Goal: Task Accomplishment & Management: Manage account settings

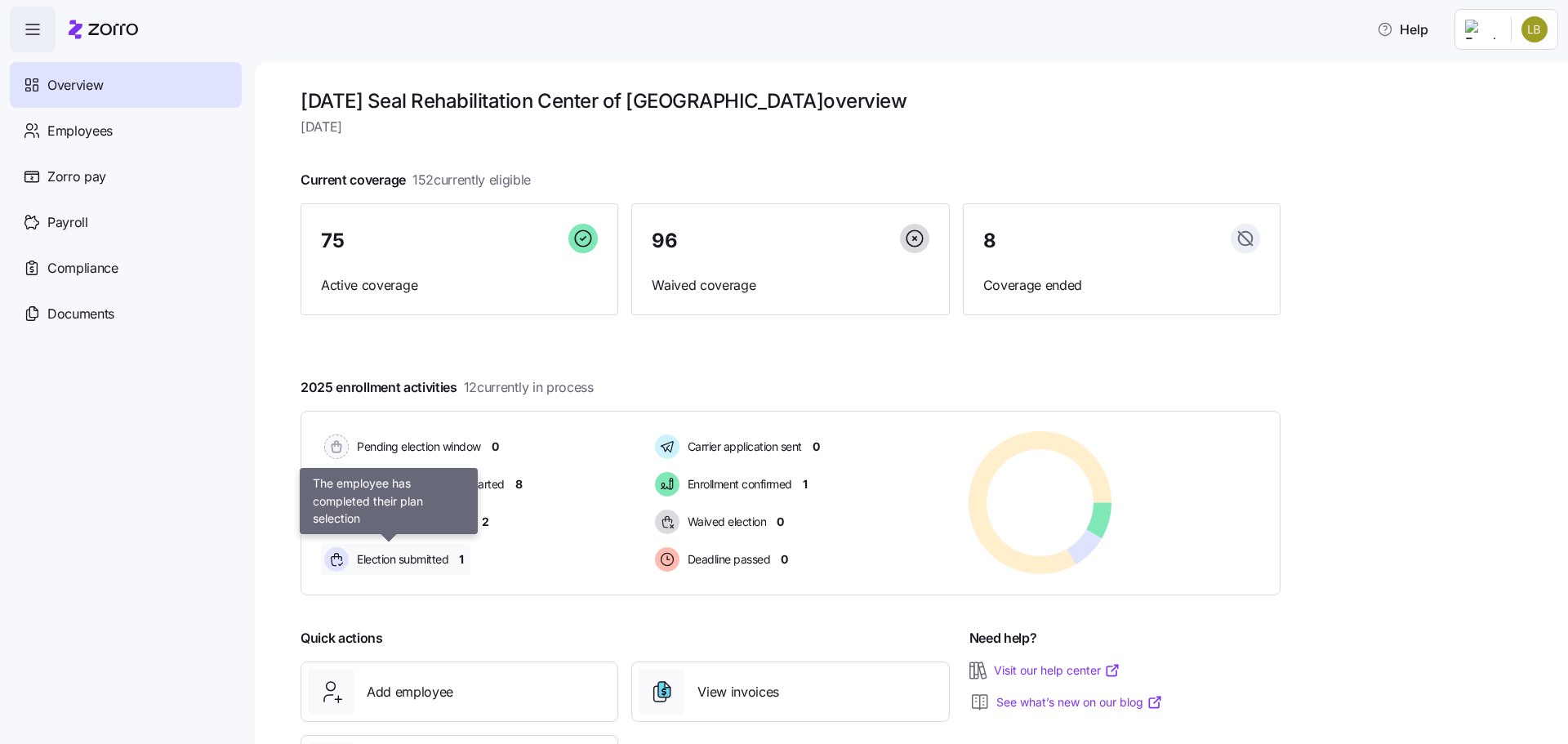
click at [384, 562] on span "Election submitted" at bounding box center [400, 559] width 96 height 17
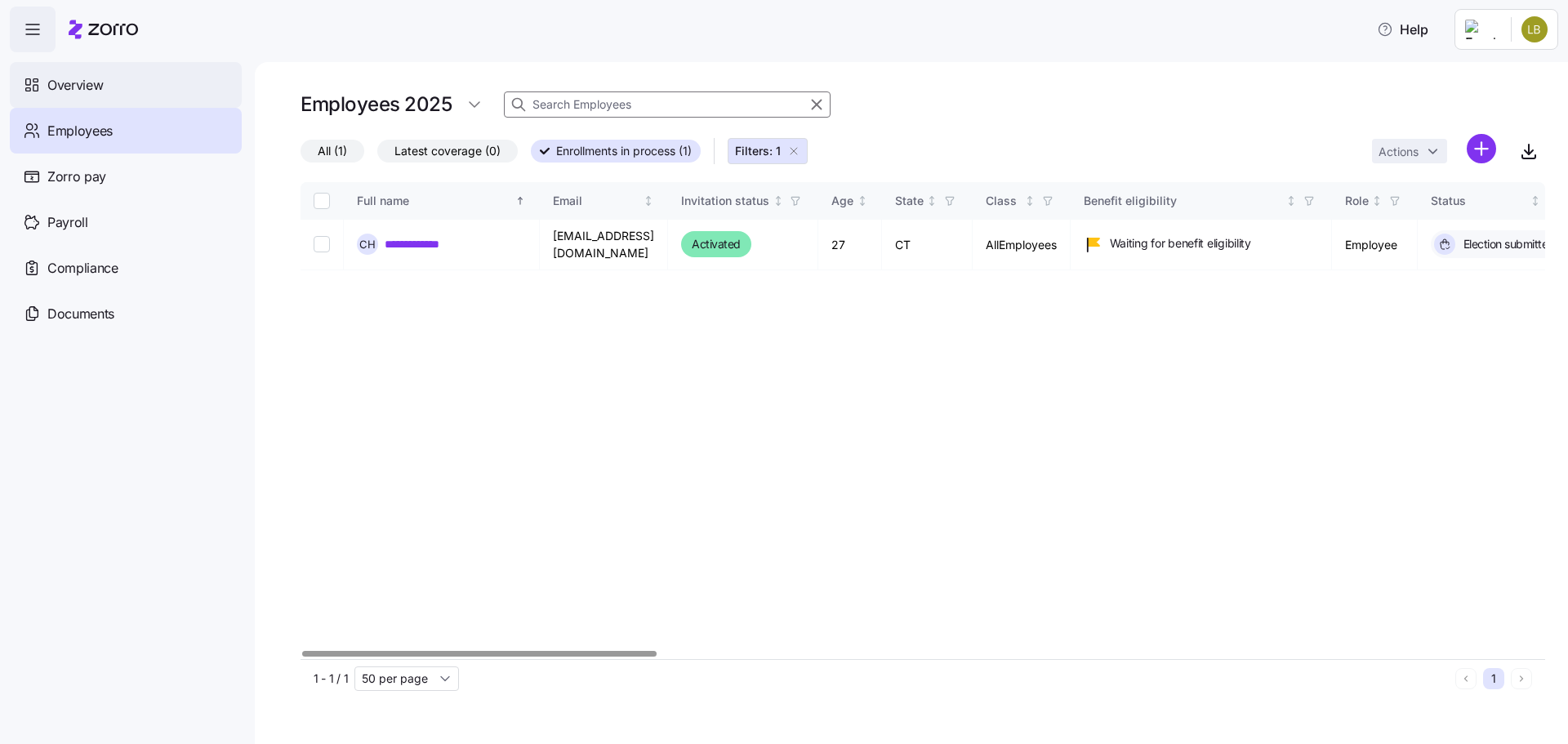
click at [93, 72] on div "Overview" at bounding box center [126, 84] width 232 height 46
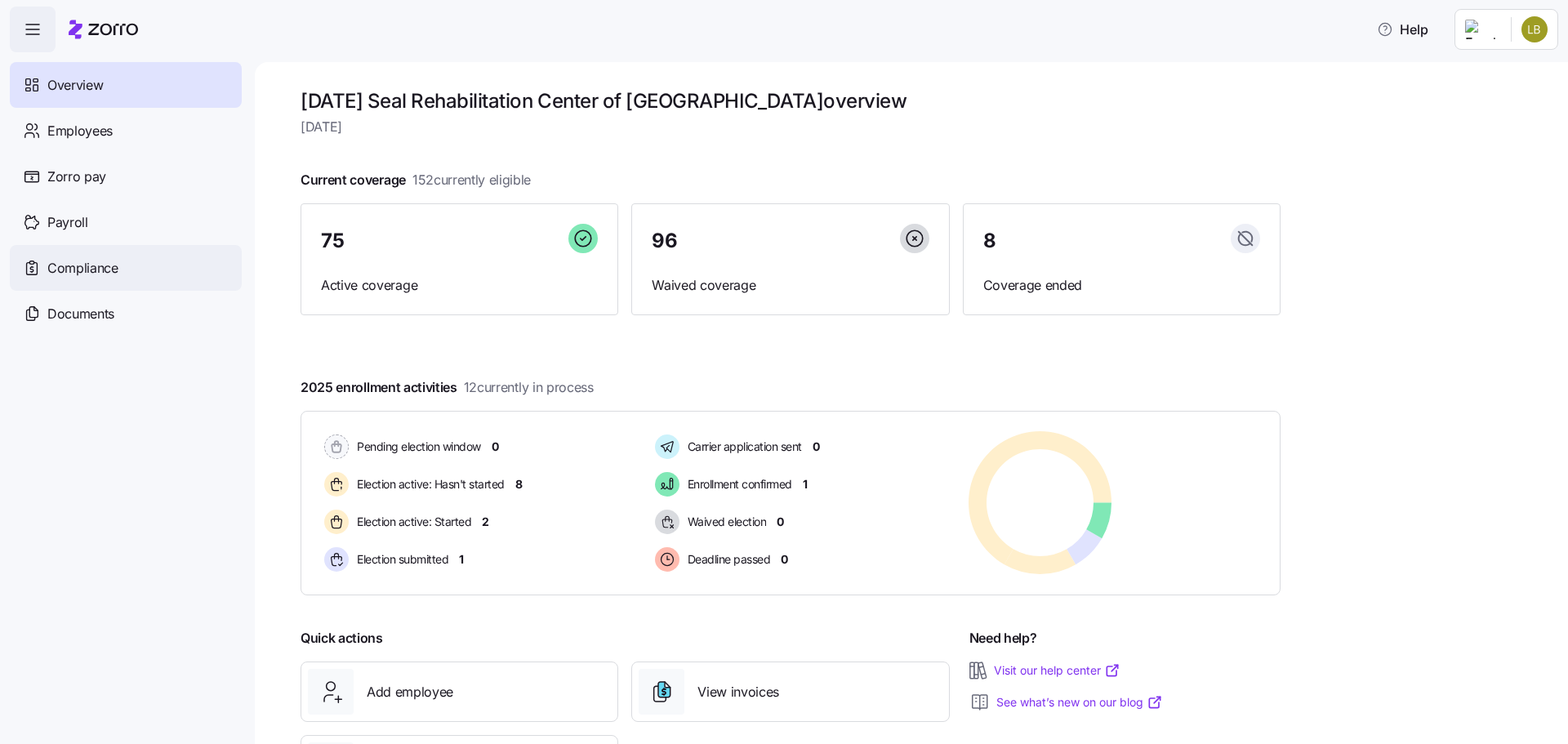
click at [137, 276] on div "Compliance" at bounding box center [126, 267] width 232 height 46
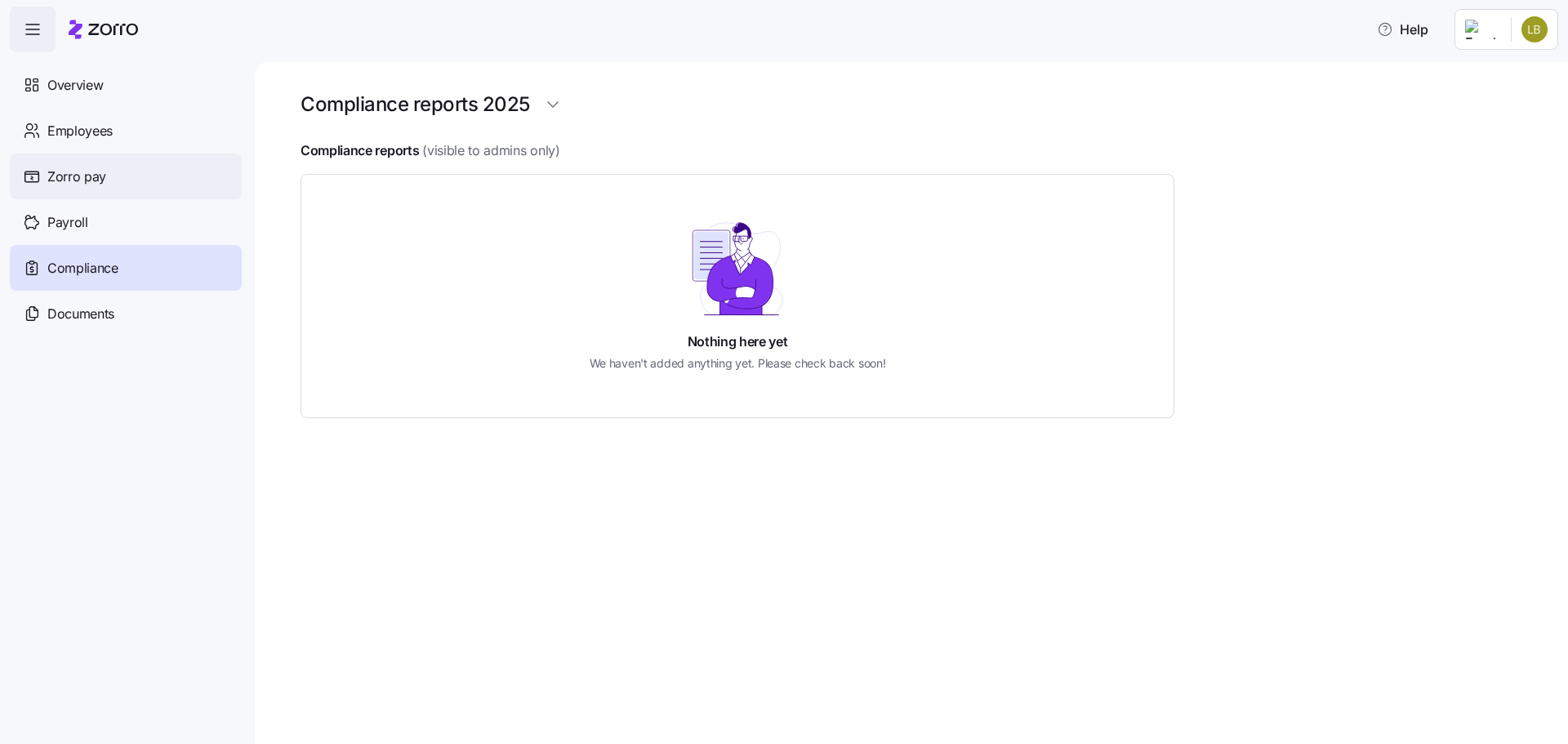
click at [145, 166] on div "Zorro pay" at bounding box center [126, 176] width 232 height 46
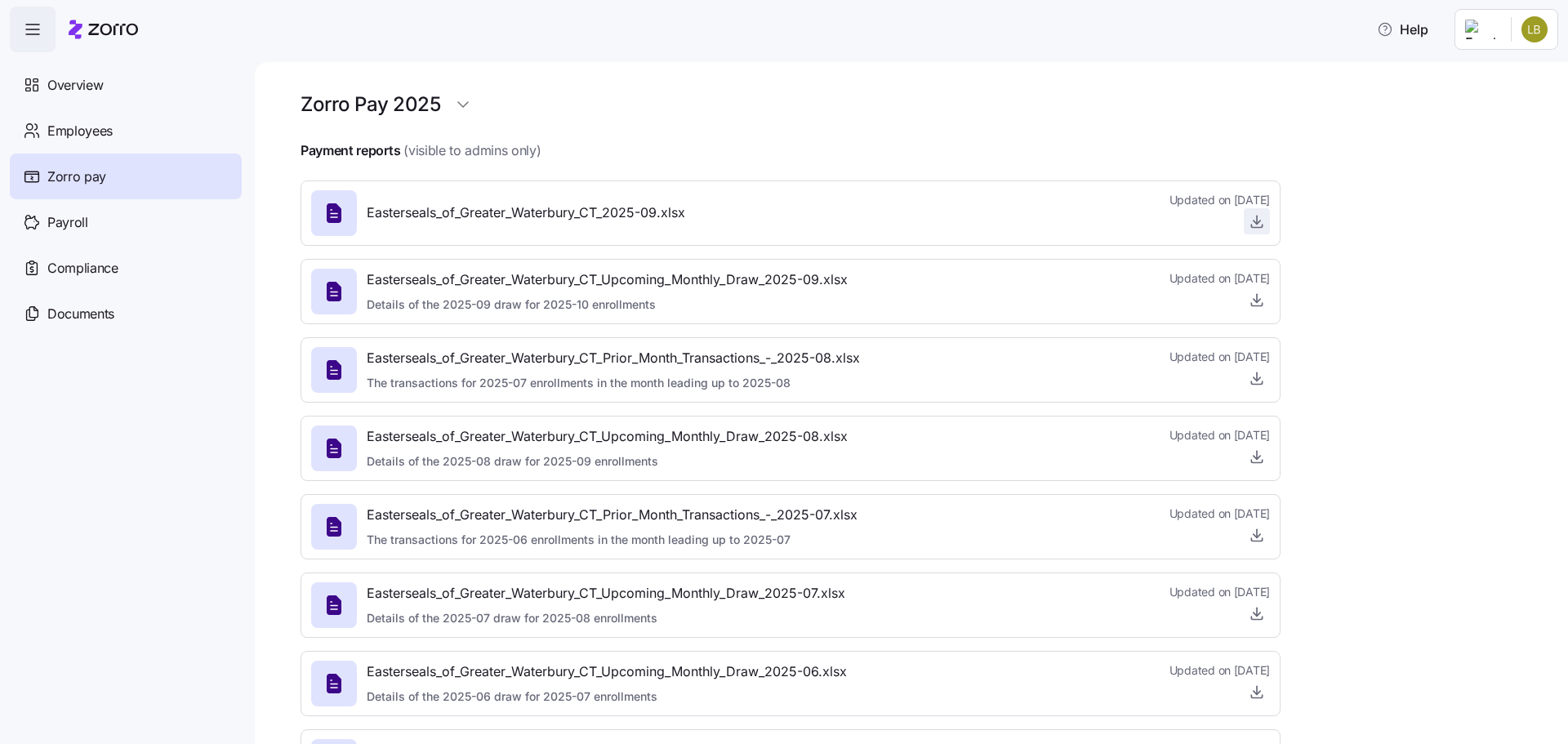
click at [1260, 224] on icon "button" at bounding box center [1257, 222] width 17 height 17
click at [123, 208] on div "Payroll" at bounding box center [126, 222] width 232 height 46
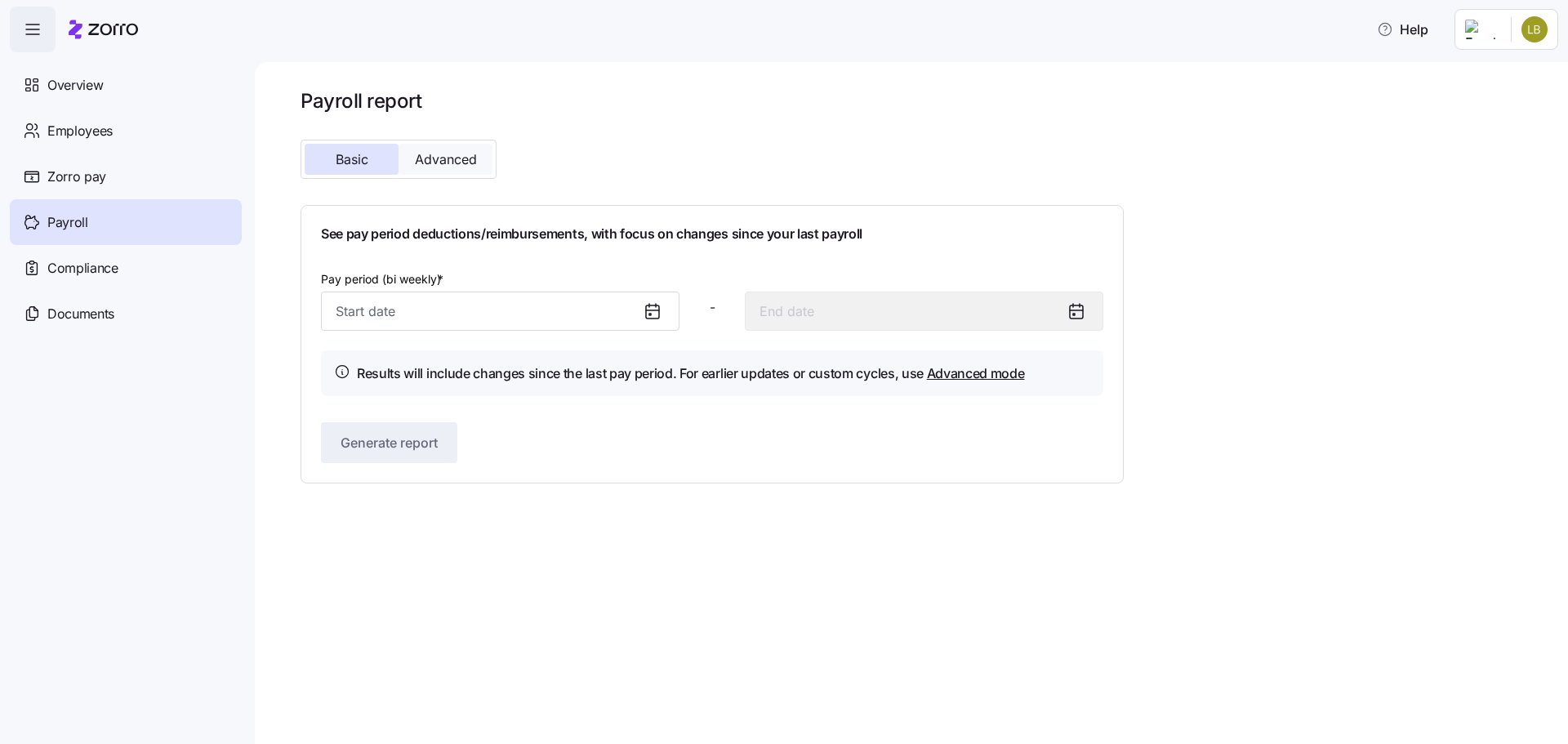
click at [460, 161] on span "Advanced" at bounding box center [445, 160] width 62 height 13
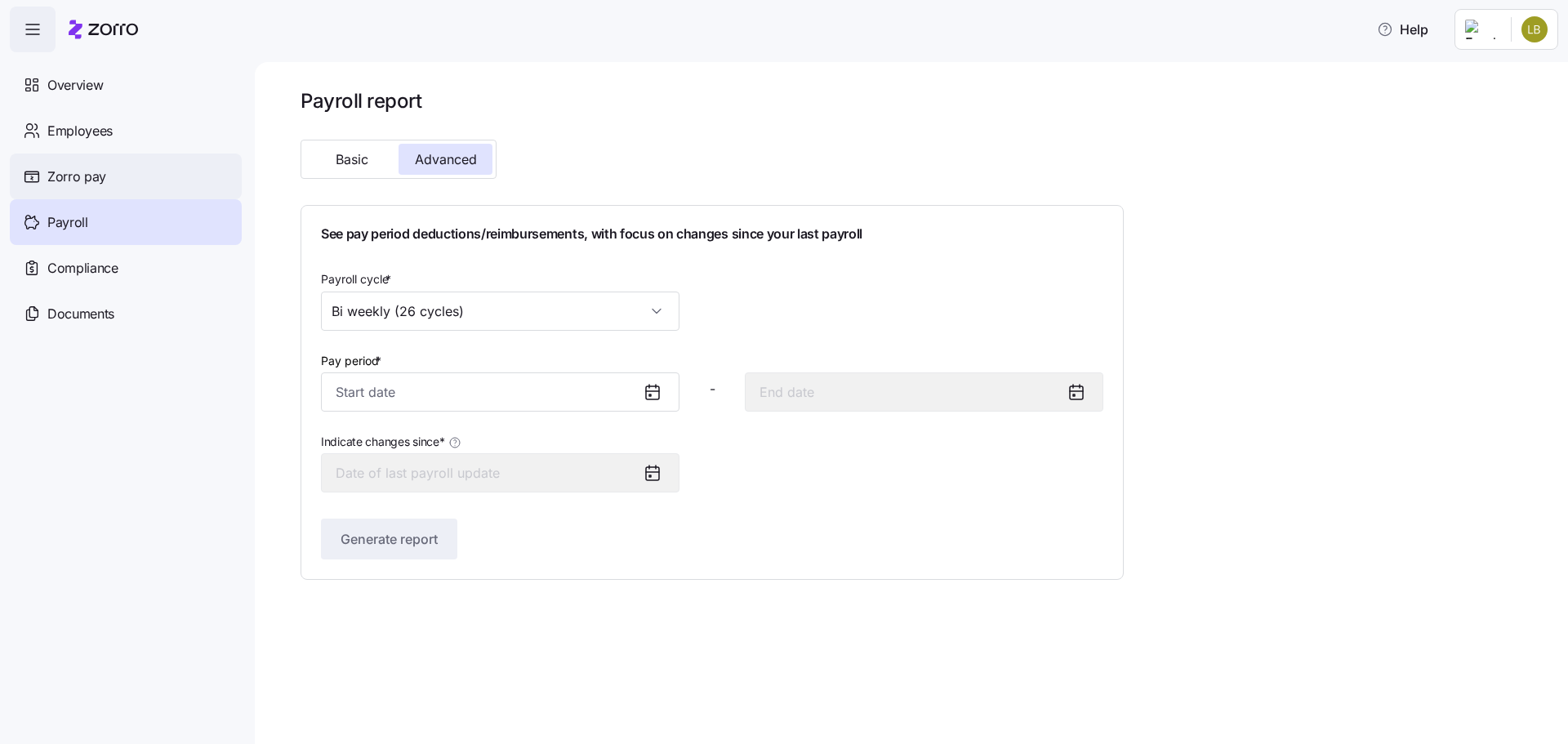
click at [156, 180] on div "Zorro pay" at bounding box center [126, 176] width 232 height 46
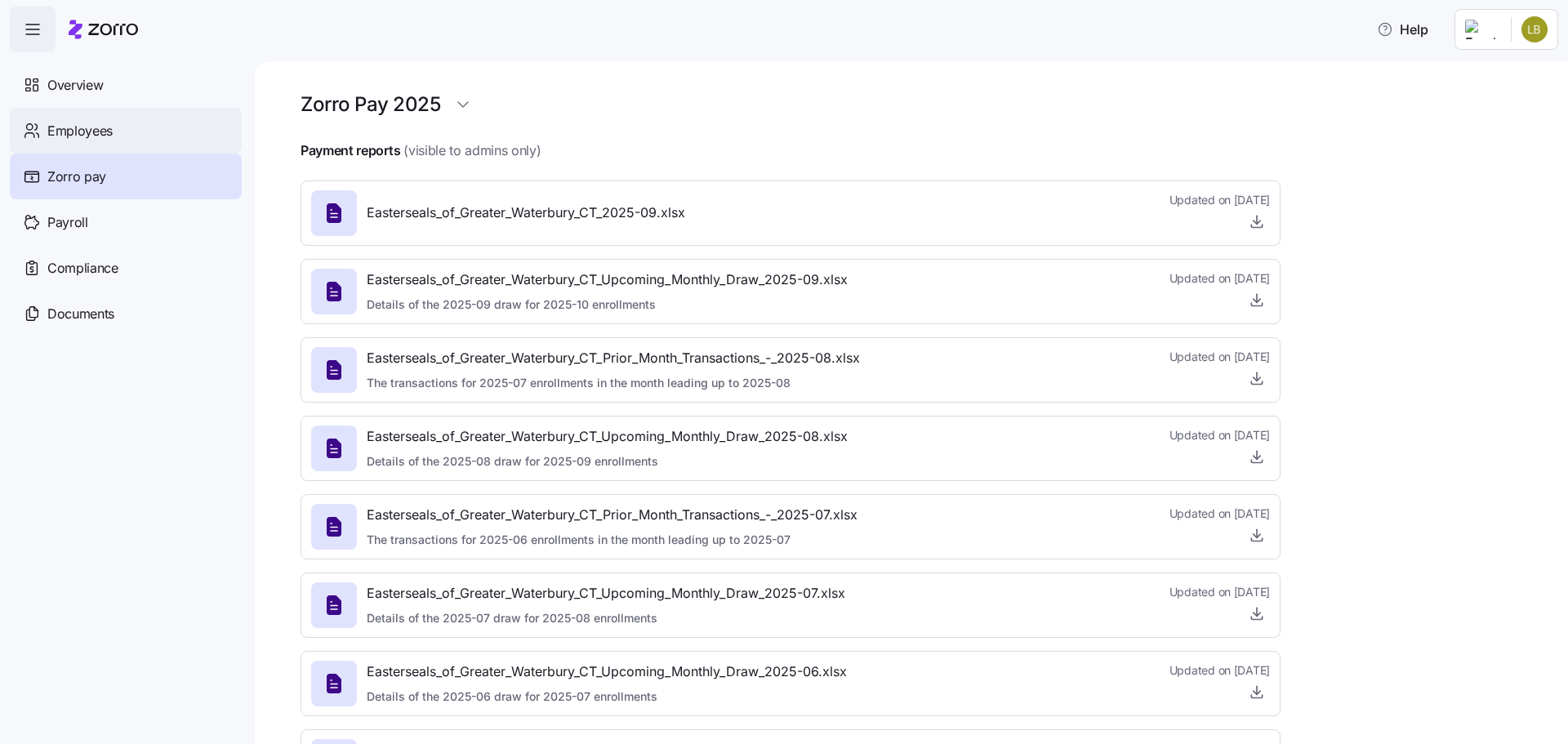
click at [151, 147] on div "Employees" at bounding box center [126, 130] width 232 height 46
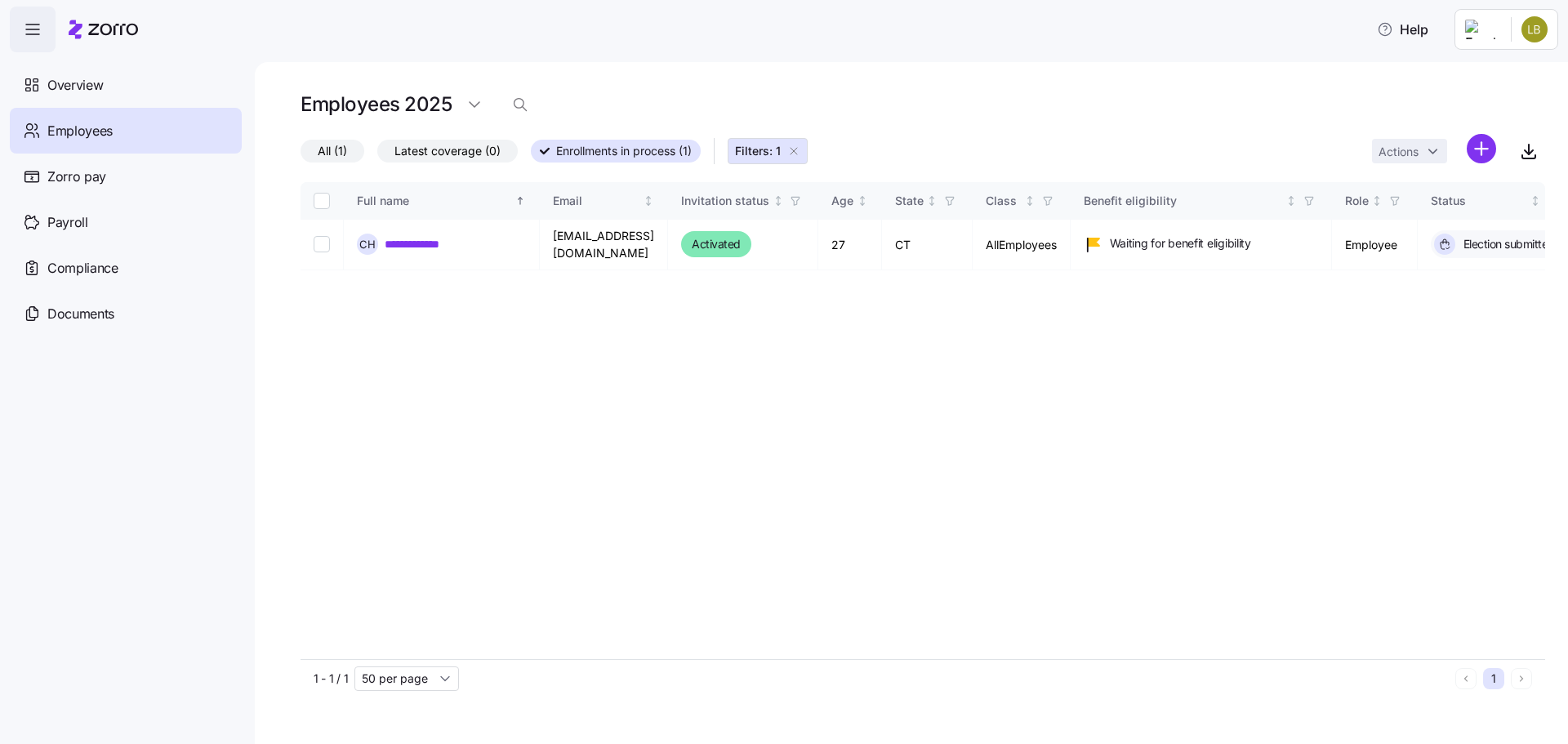
click at [29, 34] on icon "button" at bounding box center [33, 30] width 20 height 20
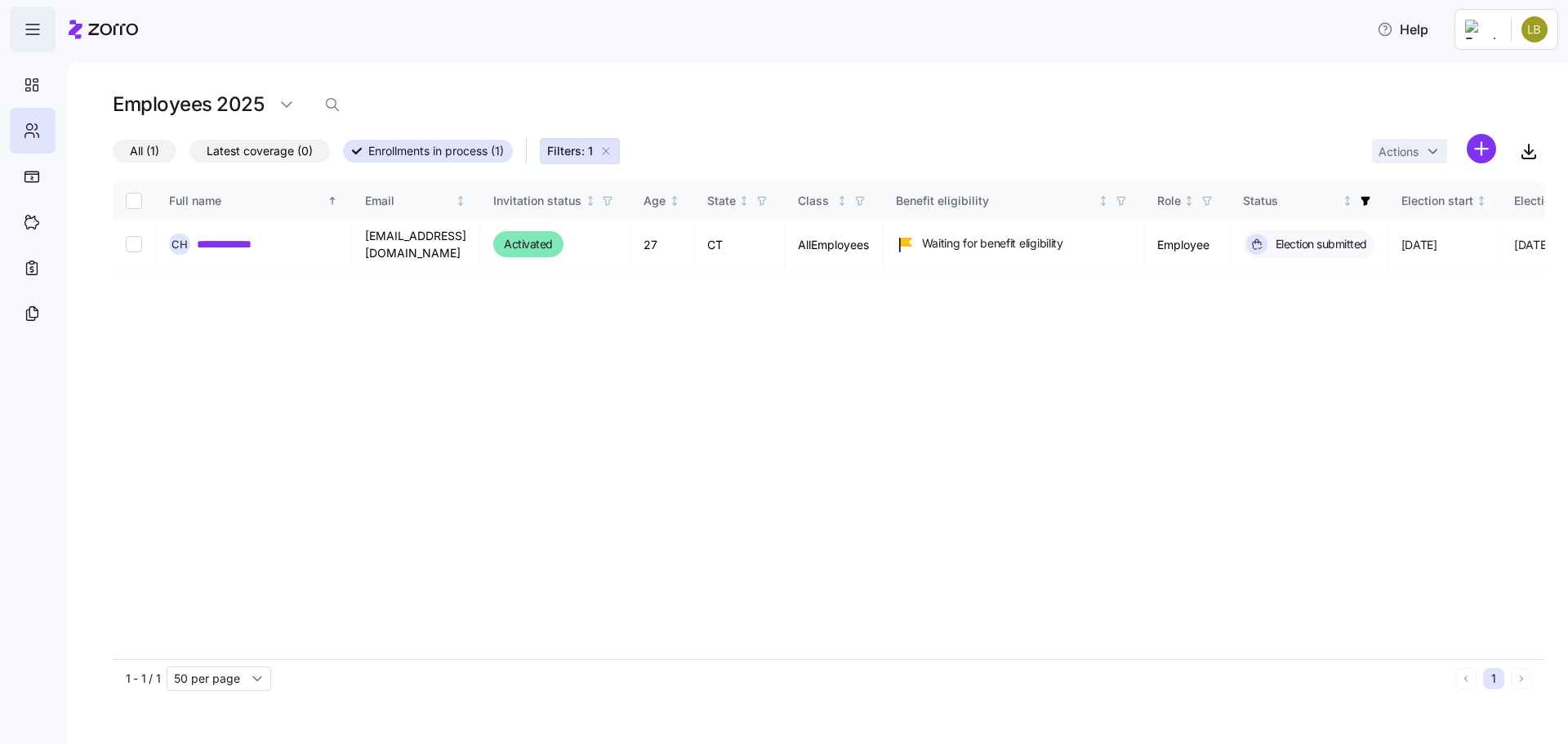
click at [29, 34] on icon "button" at bounding box center [33, 30] width 20 height 20
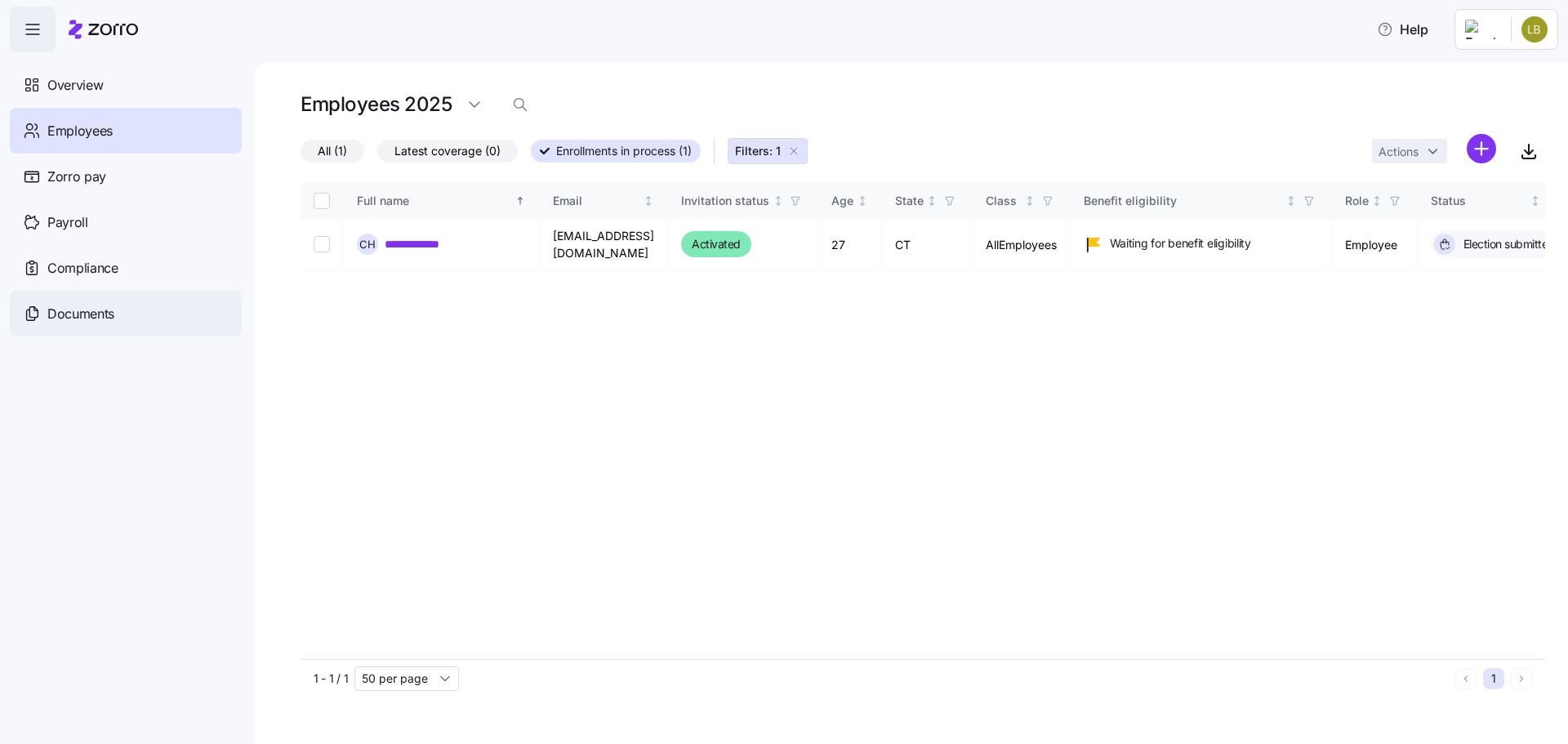
click at [132, 319] on div "Documents" at bounding box center [126, 313] width 232 height 46
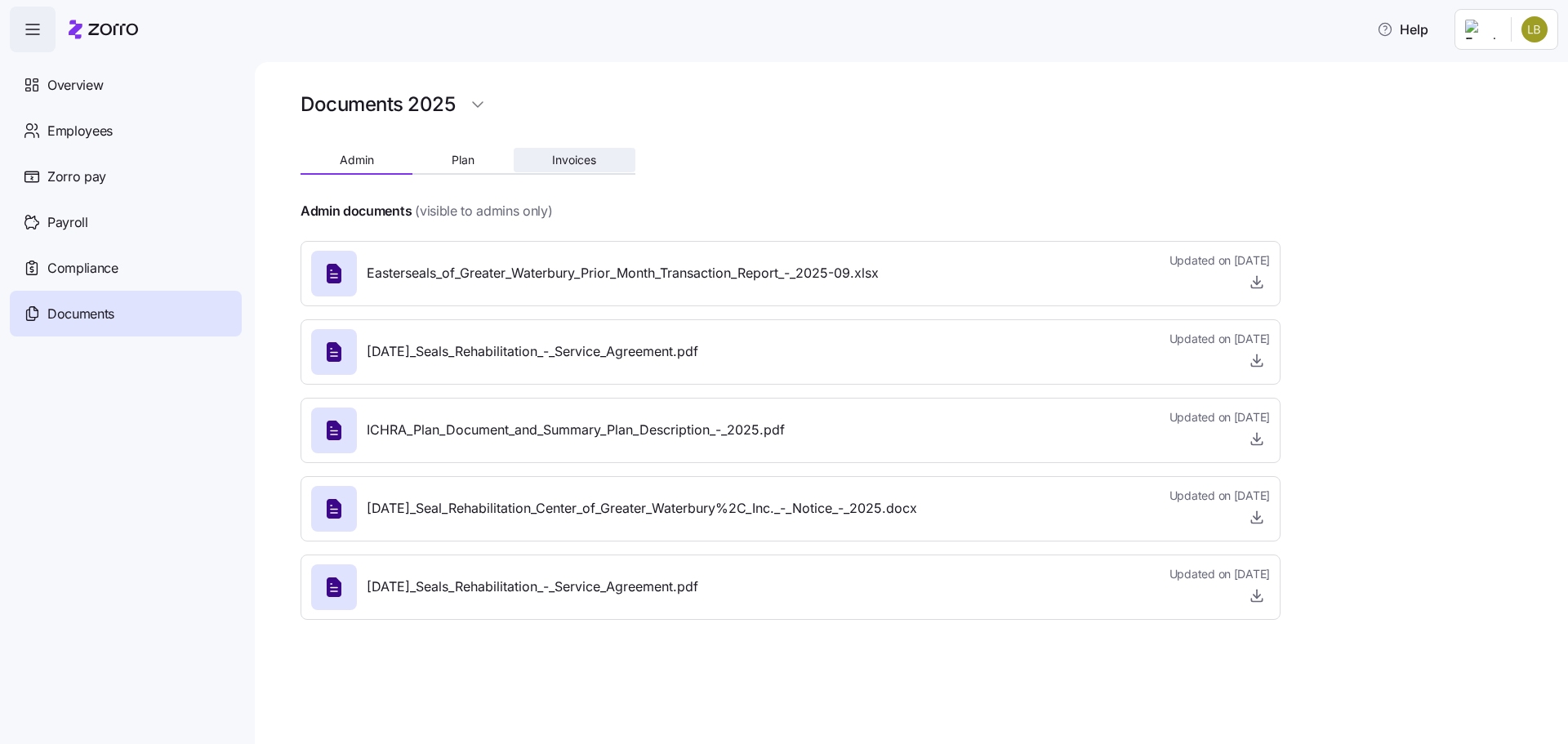
click at [539, 159] on button "Invoices" at bounding box center [574, 161] width 122 height 25
